Goal: Transaction & Acquisition: Purchase product/service

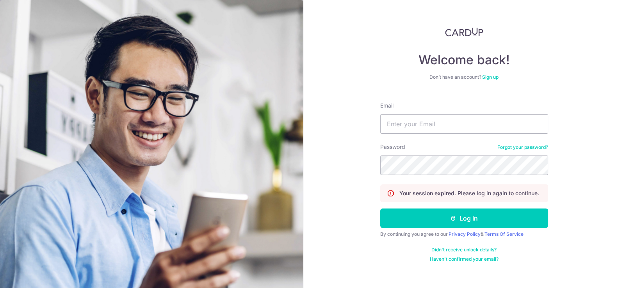
click at [338, 121] on div "Welcome back! Don’t have an account? Sign up Email Password Forgot your passwor…" at bounding box center [464, 144] width 322 height 288
click at [444, 120] on input "Email" at bounding box center [464, 124] width 168 height 20
type input "[EMAIL_ADDRESS][DOMAIN_NAME]"
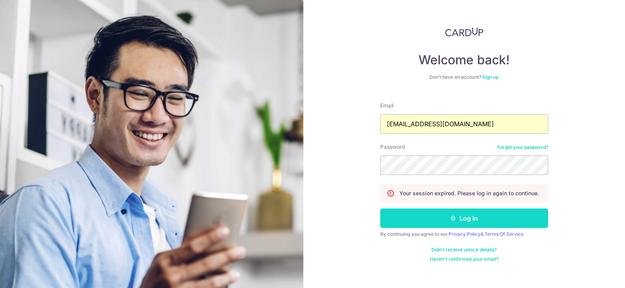
click at [467, 221] on button "Log in" at bounding box center [464, 219] width 168 height 20
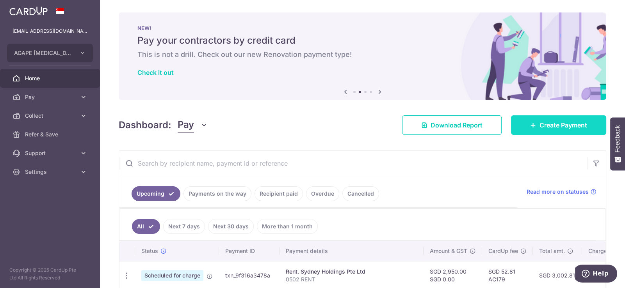
click at [539, 121] on span "Create Payment" at bounding box center [563, 125] width 48 height 9
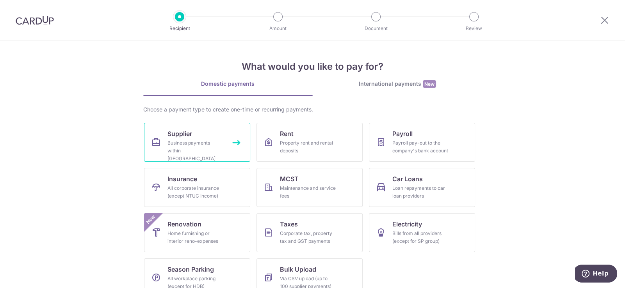
click at [171, 140] on div "Business payments within Singapore" at bounding box center [195, 150] width 56 height 23
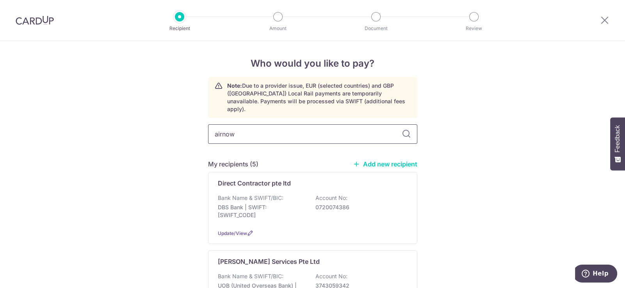
type input "airnow"
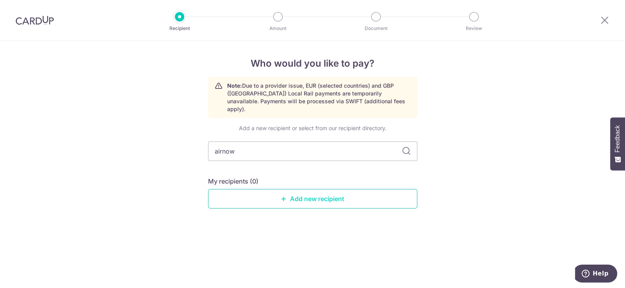
click at [324, 191] on link "Add new recipient" at bounding box center [312, 199] width 209 height 20
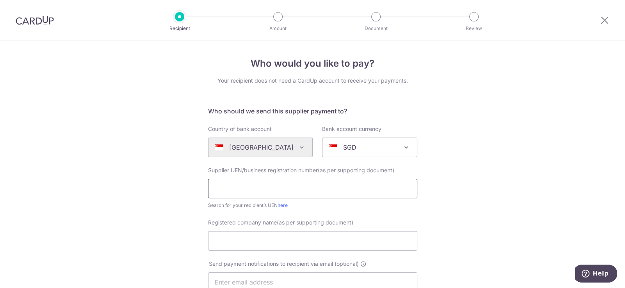
click at [261, 187] on input "text" at bounding box center [312, 189] width 209 height 20
paste input "201834156R"
type input "201834156R"
click at [252, 238] on input "Registered company name(as per supporting document)" at bounding box center [312, 241] width 209 height 20
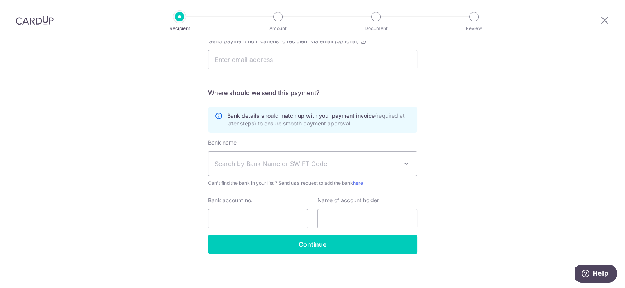
scroll to position [225, 0]
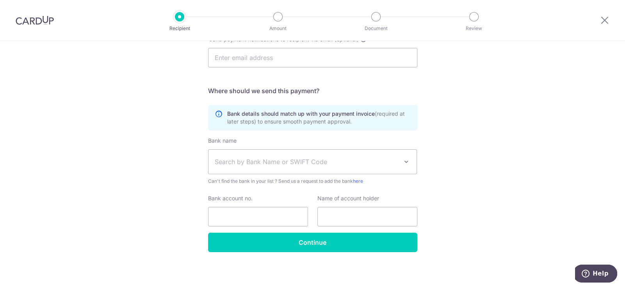
type input "Airnow Services Pte Ltd"
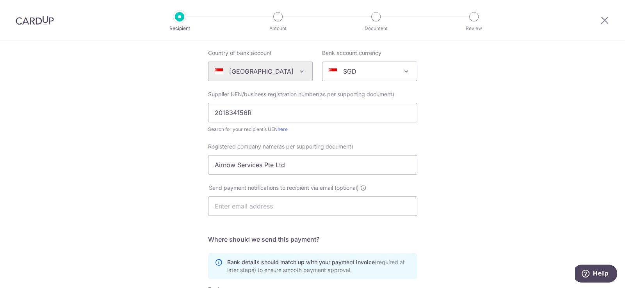
click at [150, 199] on div "Who would you like to pay? Your recipient does not need a CardUp account to rec…" at bounding box center [312, 201] width 625 height 473
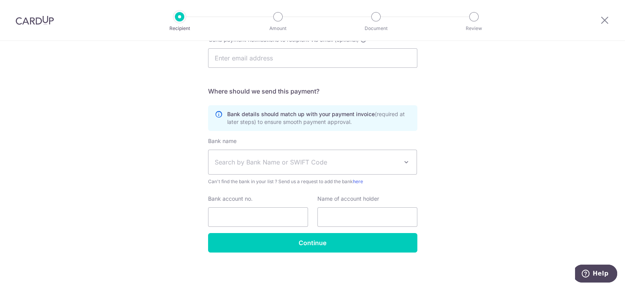
scroll to position [225, 0]
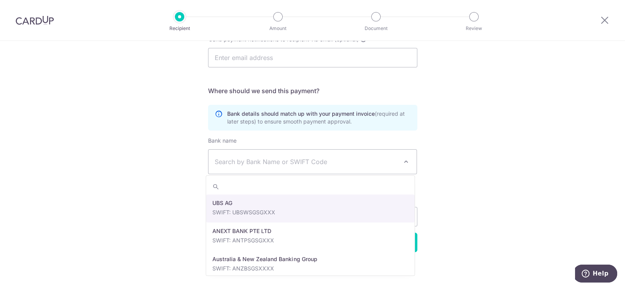
click at [258, 161] on span "Search by Bank Name or SWIFT Code" at bounding box center [306, 161] width 183 height 9
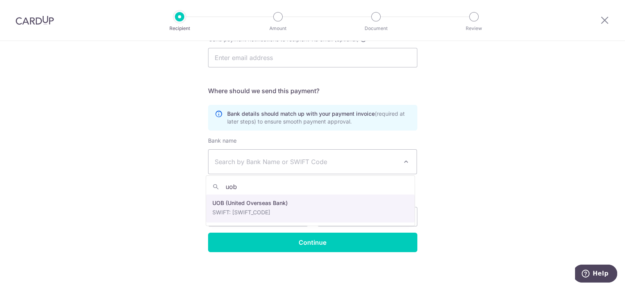
type input "uob"
select select "18"
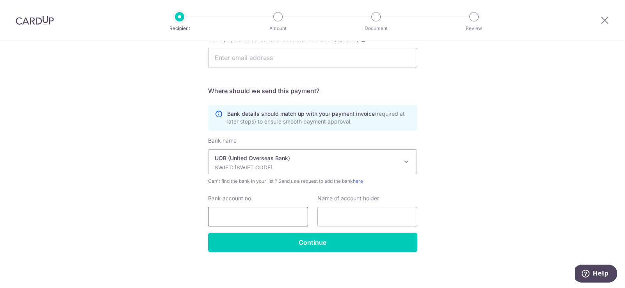
click at [253, 212] on input "Bank account no." at bounding box center [258, 217] width 100 height 20
paste input "3 3 5 - 3 1 1 - 0 1 7 - 7"
click at [232, 216] on input "3 3 5 - 3 1 1 - 0 1 7 - 7" at bounding box center [258, 217] width 100 height 20
click at [248, 217] on input "3 3 5 3 1 1 - 0 1 7 - 7" at bounding box center [258, 217] width 100 height 20
click at [263, 216] on input "3 3 5 3 1 1 0 1 7 - 7" at bounding box center [258, 217] width 100 height 20
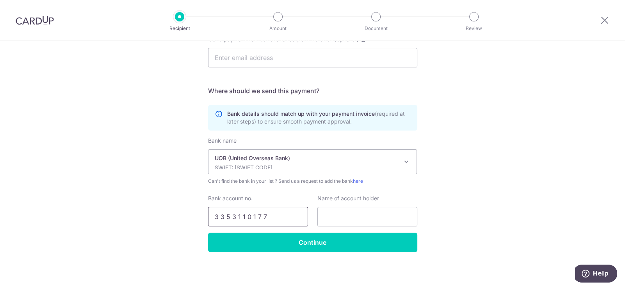
type input "3 3 5 3 1 1 0 1 7 7"
click at [338, 219] on input "text" at bounding box center [367, 217] width 100 height 20
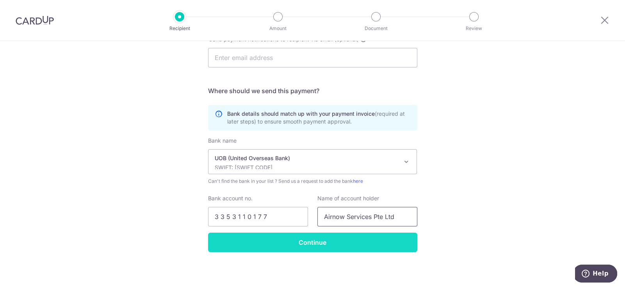
type input "Airnow Services Pte Ltd"
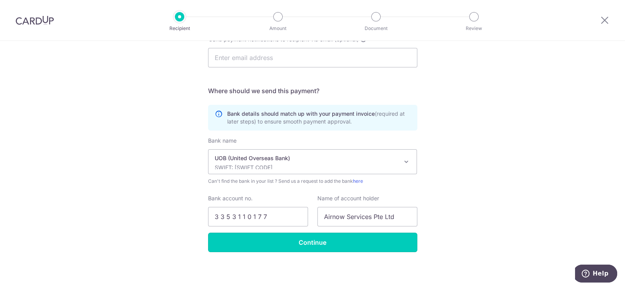
click at [304, 243] on input "Continue" at bounding box center [312, 243] width 209 height 20
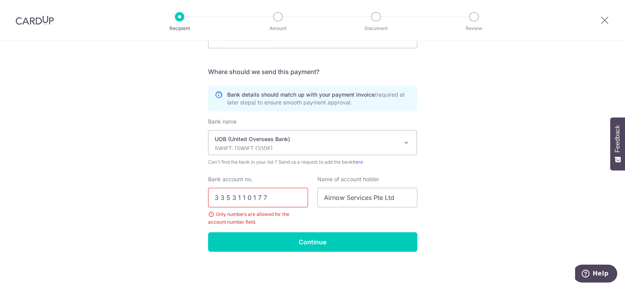
click at [219, 197] on input "3 3 5 3 1 1 0 1 7 7" at bounding box center [258, 198] width 100 height 20
click at [213, 198] on input "3 3 5 3 1 1 0 1 7 7" at bounding box center [258, 198] width 100 height 20
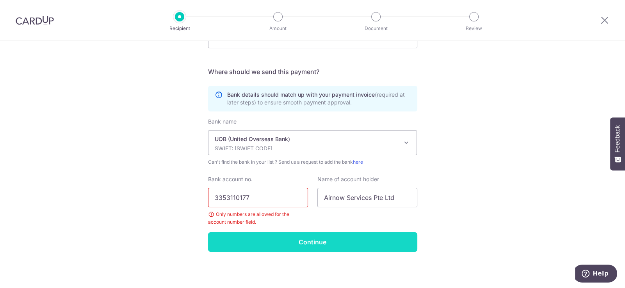
type input "3353110177"
click at [318, 238] on input "Continue" at bounding box center [312, 243] width 209 height 20
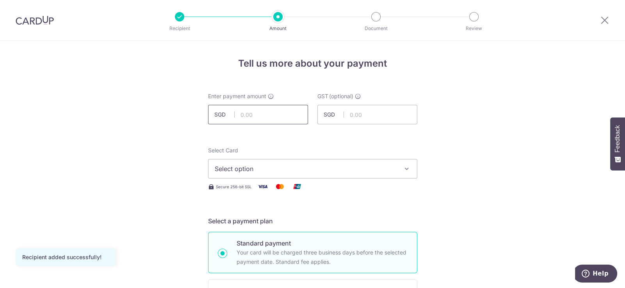
click at [281, 117] on input "text" at bounding box center [258, 115] width 100 height 20
type input "1,400.00"
click at [272, 169] on span "Select option" at bounding box center [306, 168] width 182 height 9
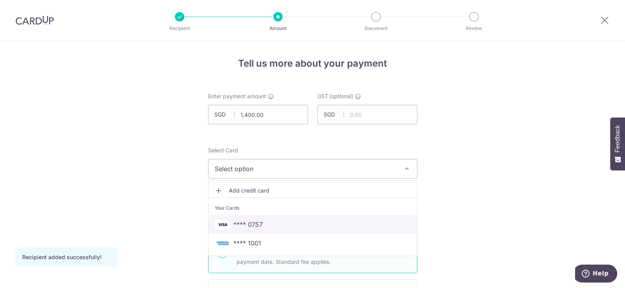
click at [259, 222] on span "**** 0757" at bounding box center [247, 224] width 29 height 9
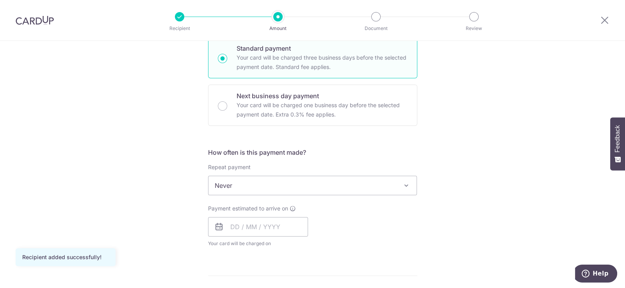
scroll to position [195, 0]
click at [263, 229] on input "text" at bounding box center [258, 228] width 100 height 20
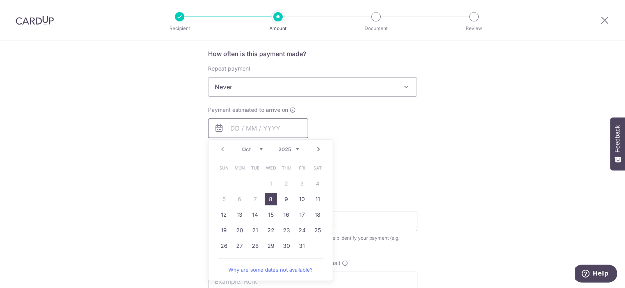
scroll to position [312, 0]
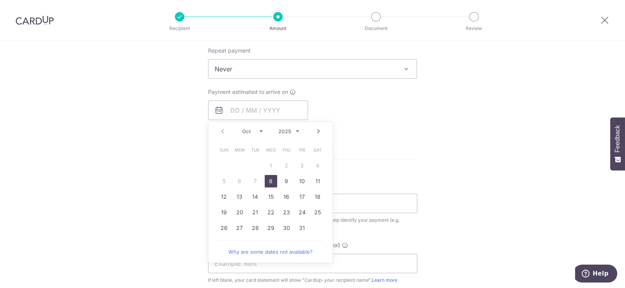
click at [271, 180] on link "8" at bounding box center [271, 181] width 12 height 12
type input "[DATE]"
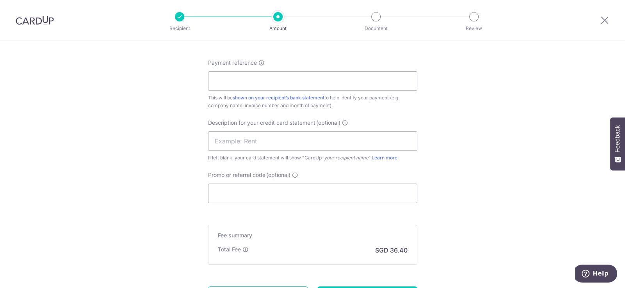
scroll to position [468, 0]
click at [259, 78] on input "Payment reference" at bounding box center [312, 79] width 209 height 20
click at [281, 137] on input "text" at bounding box center [312, 140] width 209 height 20
drag, startPoint x: 283, startPoint y: 79, endPoint x: 21, endPoint y: 72, distance: 261.9
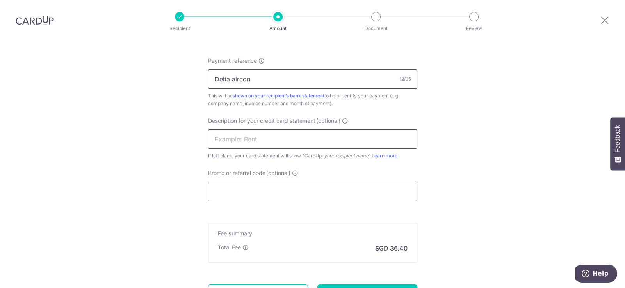
type input "Delta aircon"
click at [267, 139] on input "text" at bounding box center [312, 140] width 209 height 20
type input "delta aircon"
click at [275, 195] on input "Promo or referral code (optional)" at bounding box center [312, 192] width 209 height 20
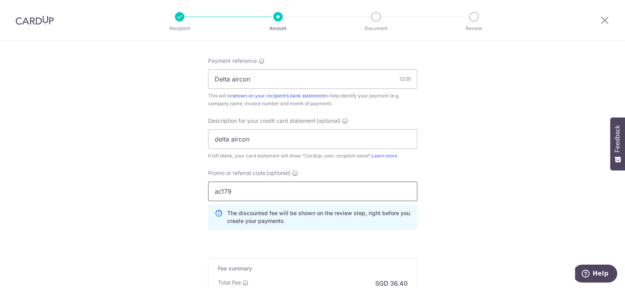
type input "ac179"
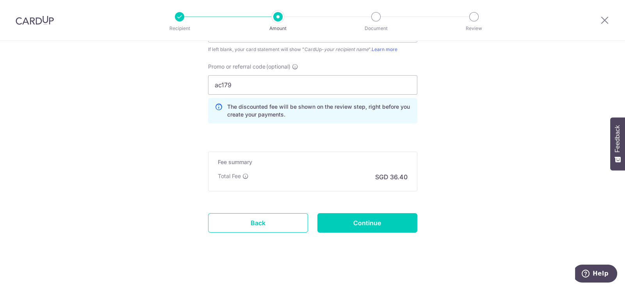
scroll to position [576, 0]
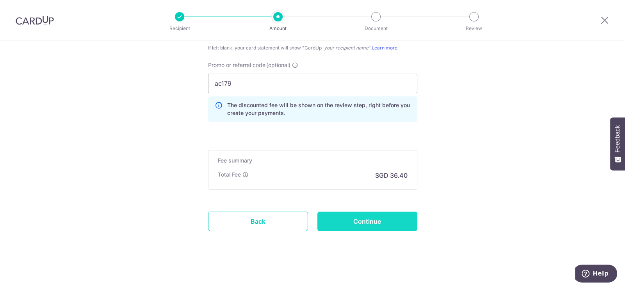
click at [371, 220] on input "Continue" at bounding box center [367, 222] width 100 height 20
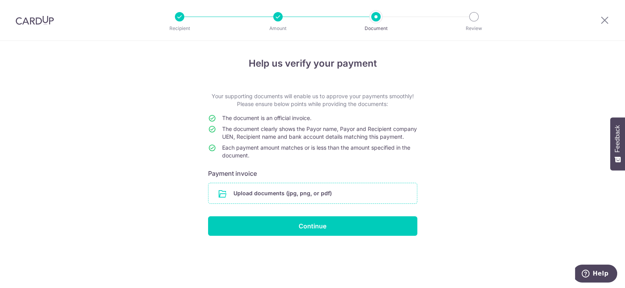
drag, startPoint x: 0, startPoint y: 0, endPoint x: 257, endPoint y: 202, distance: 326.8
click at [257, 202] on input "file" at bounding box center [312, 193] width 208 height 20
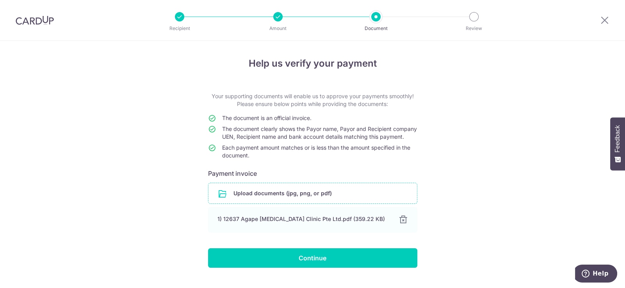
scroll to position [23, 0]
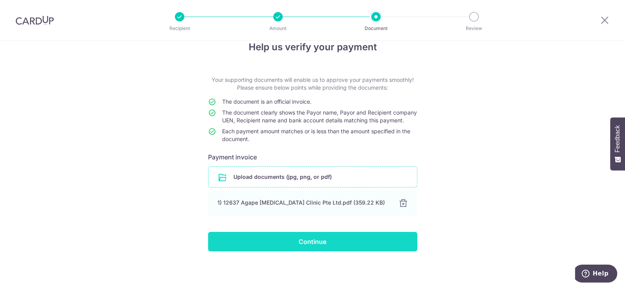
click at [309, 242] on input "Continue" at bounding box center [312, 242] width 209 height 20
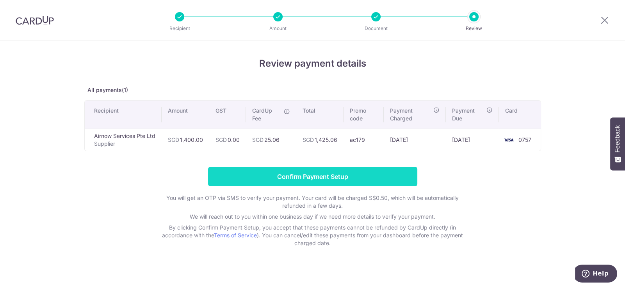
click at [322, 176] on input "Confirm Payment Setup" at bounding box center [312, 177] width 209 height 20
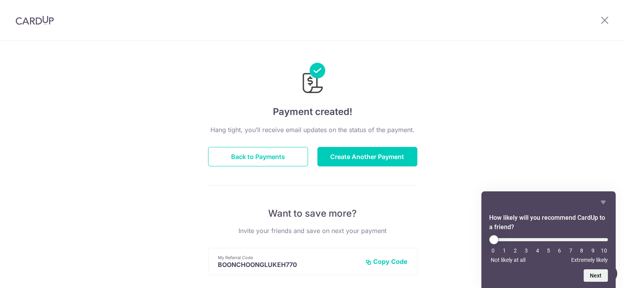
click at [62, 114] on div "Payment created! Hang tight, you’ll receive email updates on the status of the …" at bounding box center [312, 249] width 625 height 417
click at [53, 97] on div "Payment created! Hang tight, you’ll receive email updates on the status of the …" at bounding box center [312, 249] width 625 height 417
click at [236, 157] on button "Back to Payments" at bounding box center [258, 157] width 100 height 20
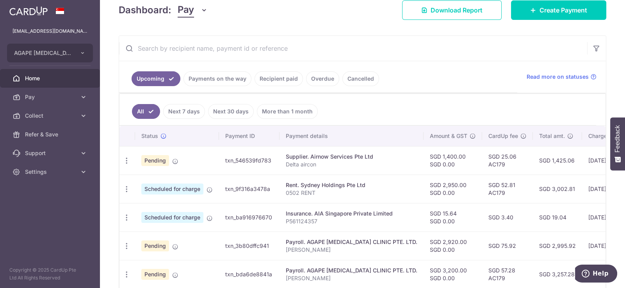
scroll to position [117, 0]
